Goal: Information Seeking & Learning: Learn about a topic

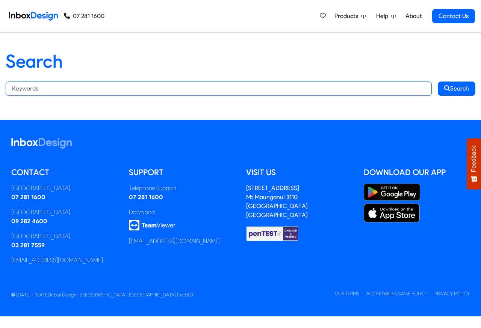
click at [67, 88] on input "Search:" at bounding box center [219, 89] width 426 height 14
paste input "bespoke"
type input "bespoke"
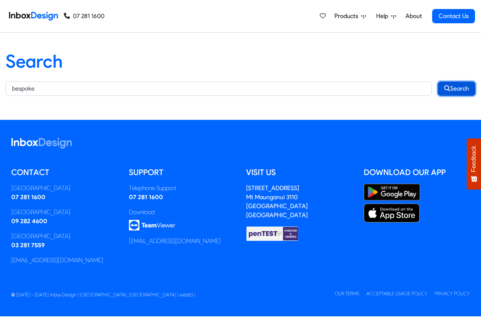
click at [458, 88] on button "Search" at bounding box center [457, 89] width 38 height 14
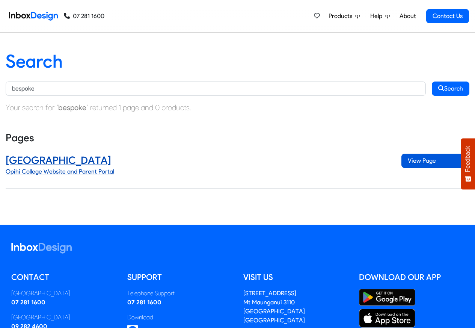
click at [421, 161] on span "View Page" at bounding box center [436, 161] width 68 height 14
